Goal: Find specific page/section: Find specific page/section

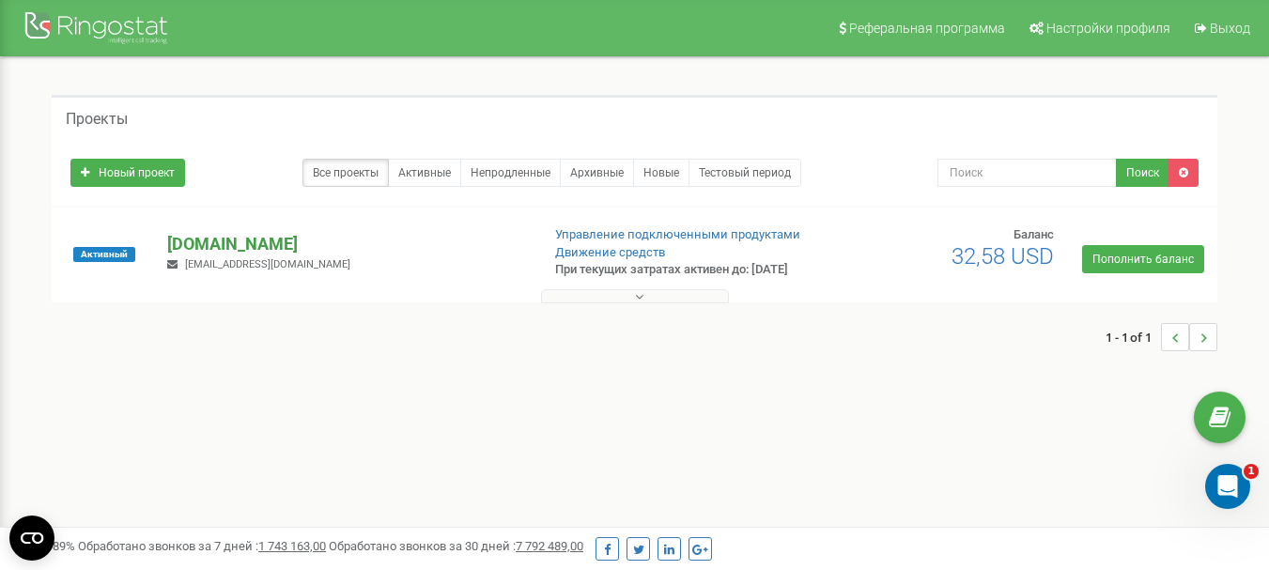
click at [240, 255] on p "[DOMAIN_NAME]" at bounding box center [345, 244] width 357 height 24
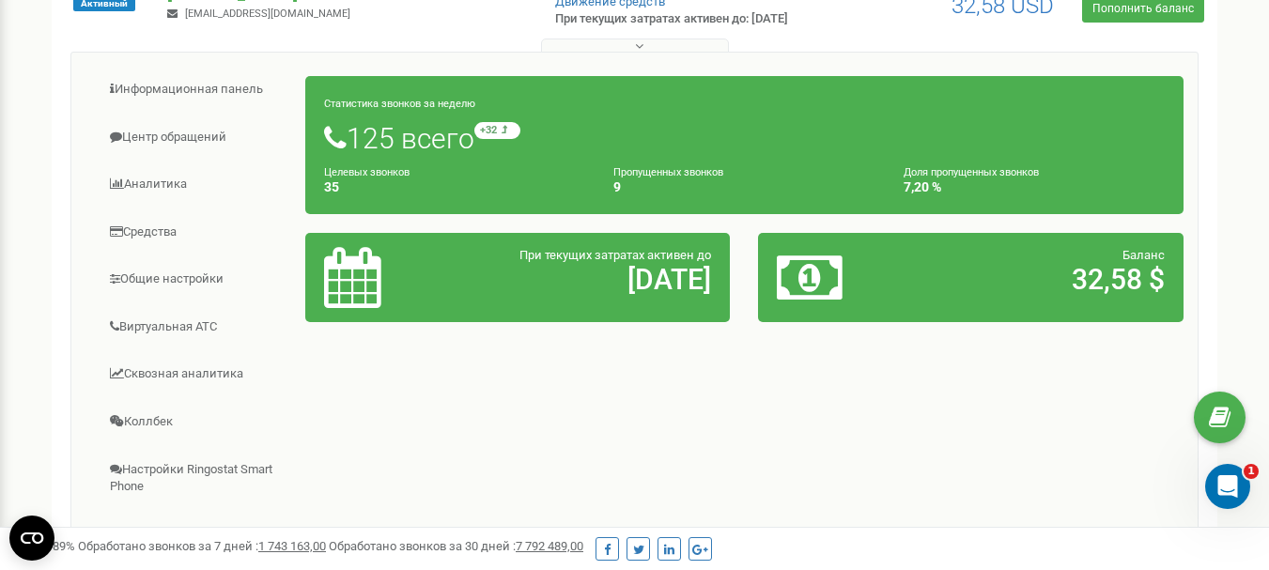
scroll to position [219, 0]
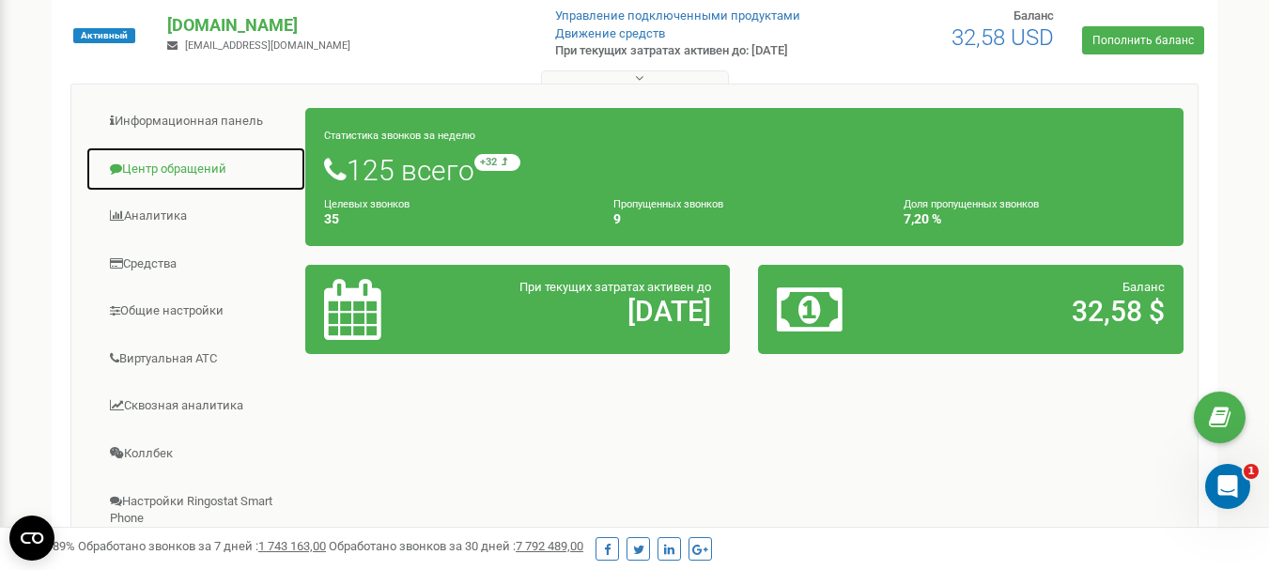
click at [185, 180] on link "Центр обращений" at bounding box center [195, 170] width 221 height 46
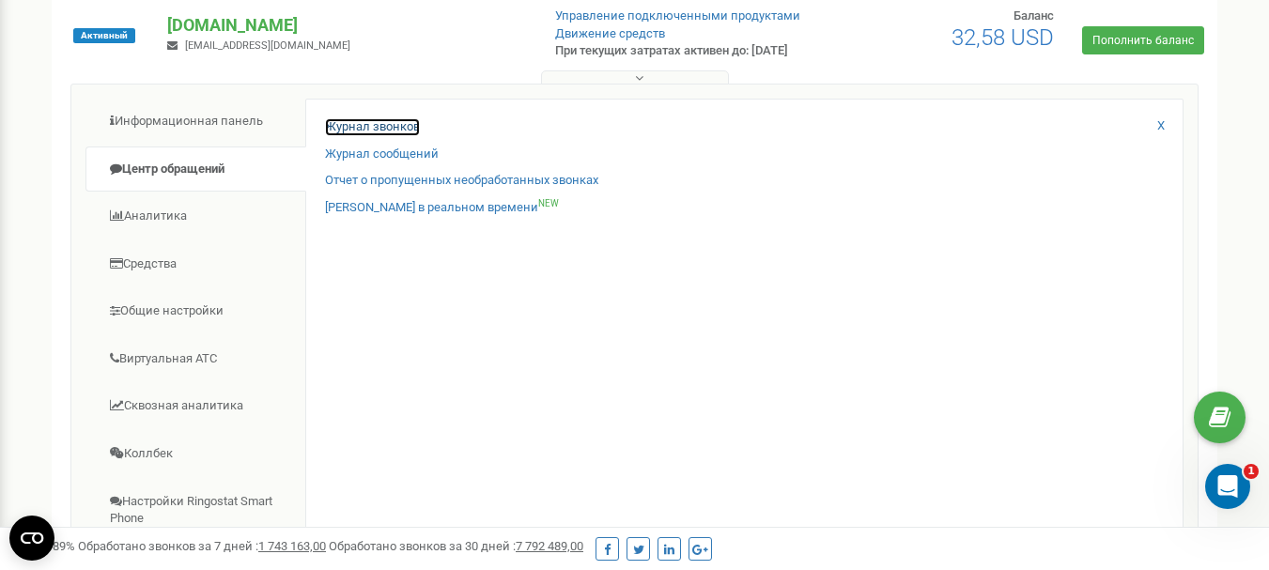
click at [388, 136] on link "Журнал звонков" at bounding box center [372, 127] width 95 height 18
